Goal: Task Accomplishment & Management: Manage account settings

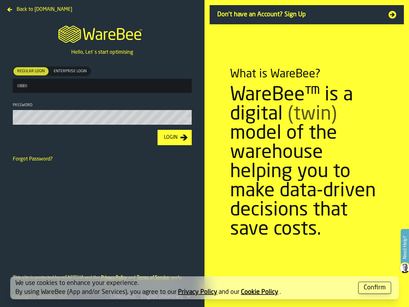
click at [205, 154] on section "What is WareBee? WareBee™ is a digital (twin) model of the warehouse helping yo…" at bounding box center [307, 153] width 205 height 307
click at [405, 248] on label "Need Help?" at bounding box center [405, 248] width 7 height 36
click at [31, 71] on span "Regular Login" at bounding box center [31, 71] width 33 height 6
click at [70, 71] on span "Enterprise Login" at bounding box center [70, 71] width 38 height 6
click at [187, 120] on icon "button-toolbar-Password" at bounding box center [186, 118] width 6 height 6
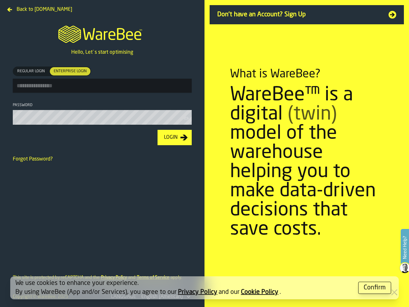
click at [175, 139] on div "Login" at bounding box center [171, 138] width 19 height 8
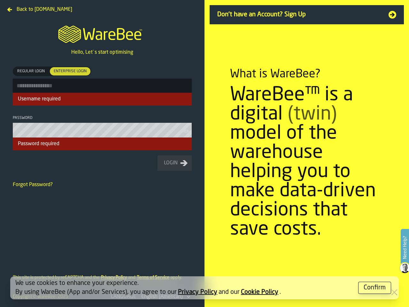
click at [375, 288] on div "Confirm" at bounding box center [375, 287] width 22 height 9
